Goal: Transaction & Acquisition: Purchase product/service

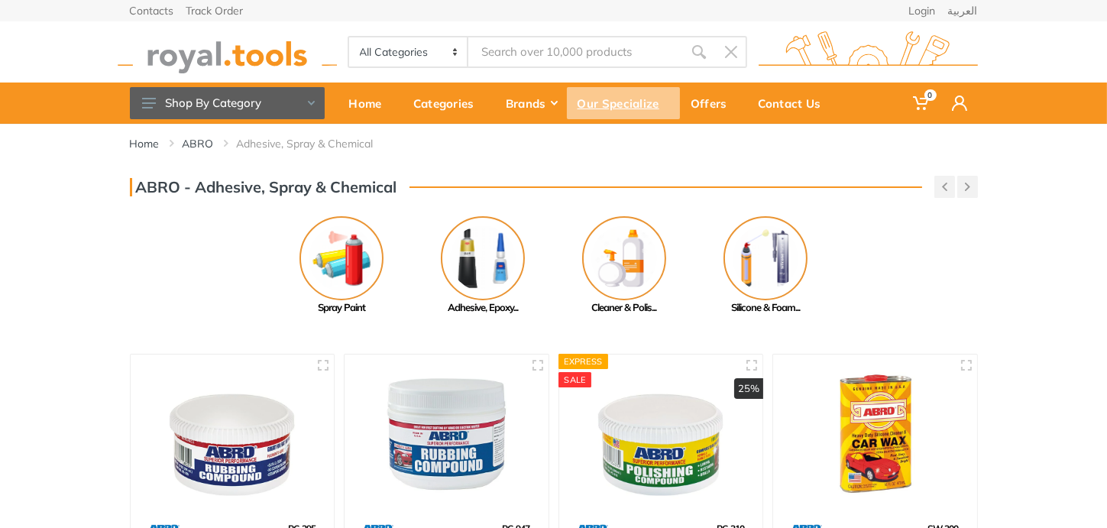
click at [633, 105] on div "Our Specialize" at bounding box center [623, 103] width 113 height 32
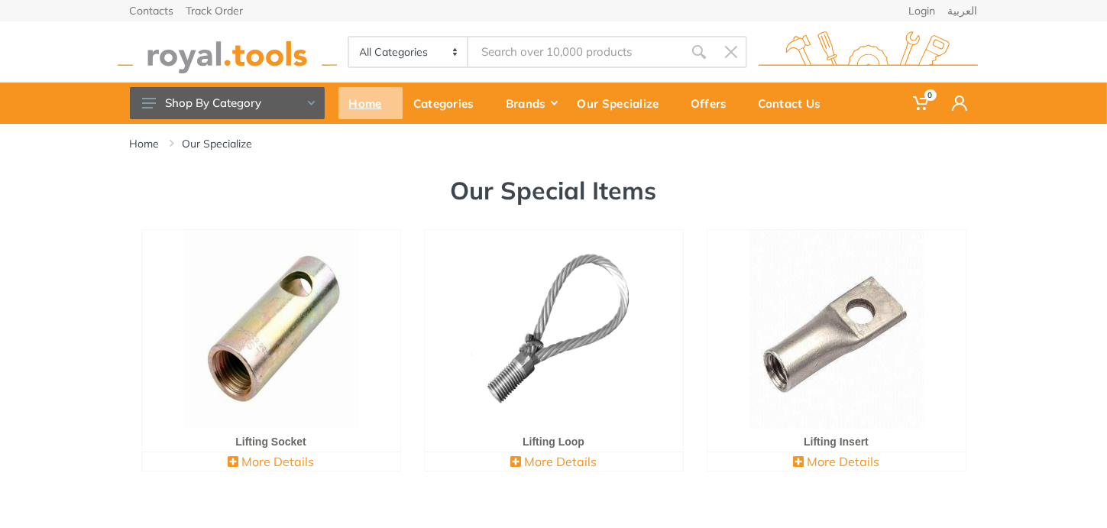
click at [381, 105] on div "Home" at bounding box center [370, 103] width 64 height 32
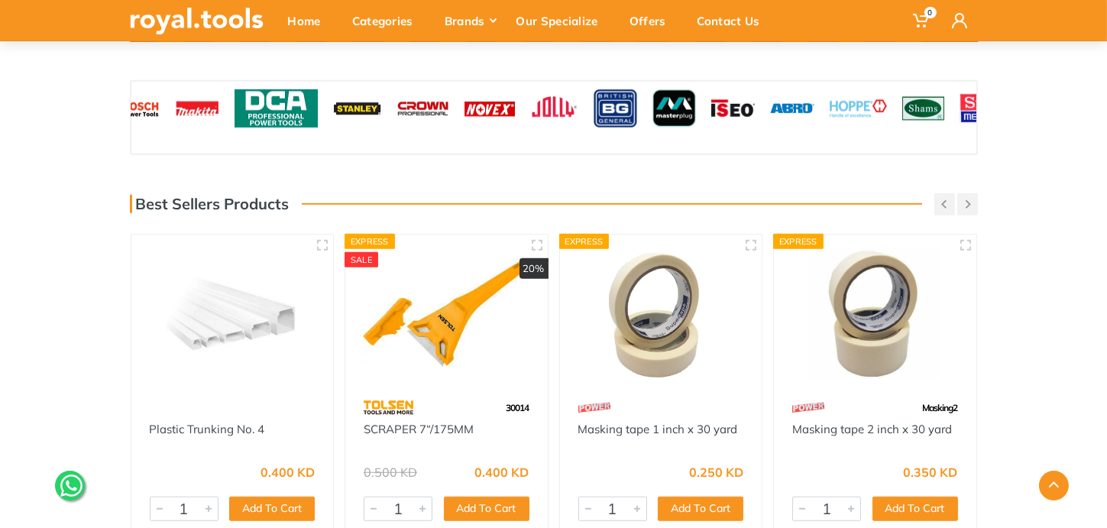
scroll to position [1528, 0]
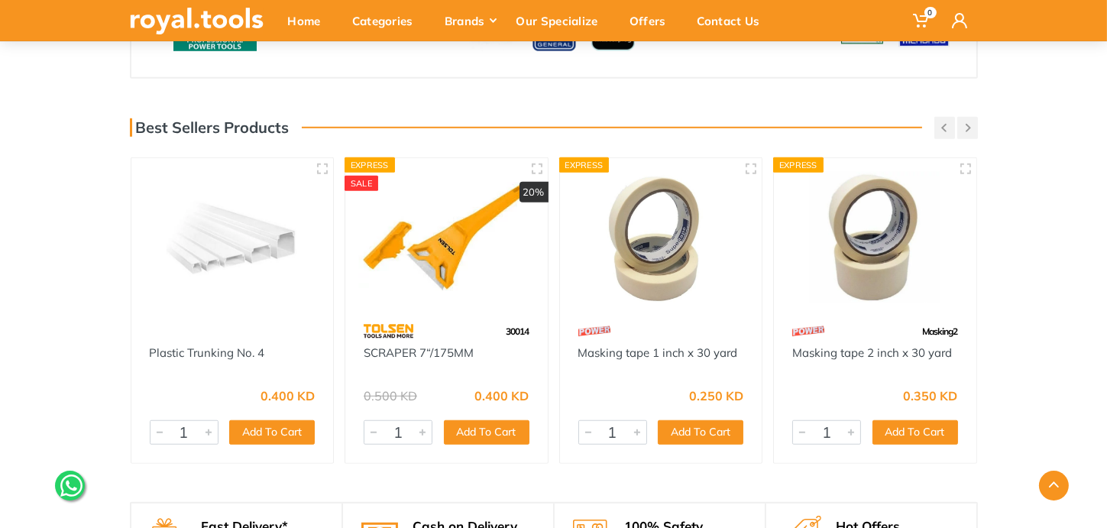
click at [885, 231] on img at bounding box center [875, 237] width 175 height 131
